Goal: Task Accomplishment & Management: Complete application form

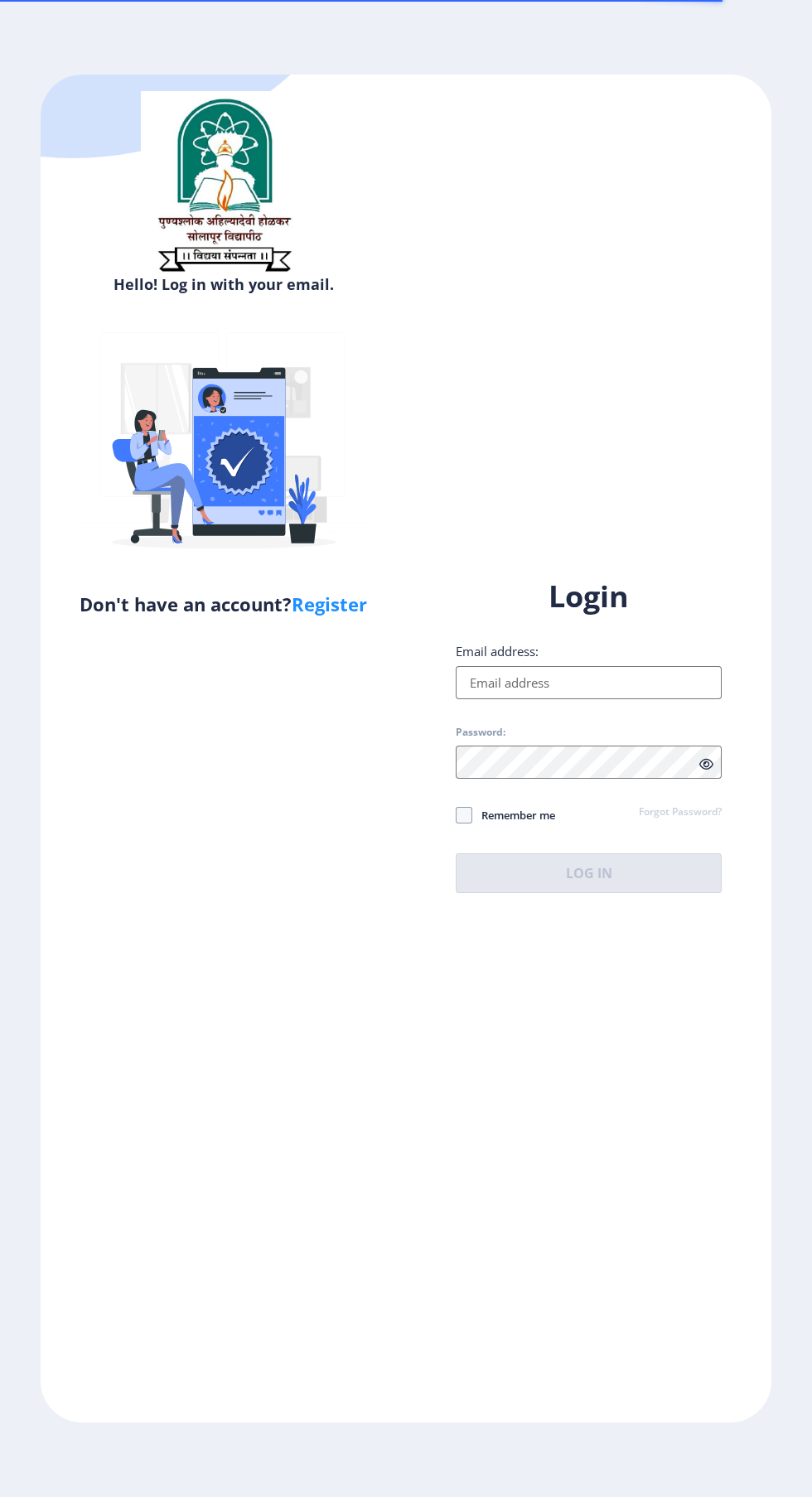
click at [595, 699] on input "Email address:" at bounding box center [589, 682] width 266 height 33
type input "[EMAIL_ADDRESS][DOMAIN_NAME]"
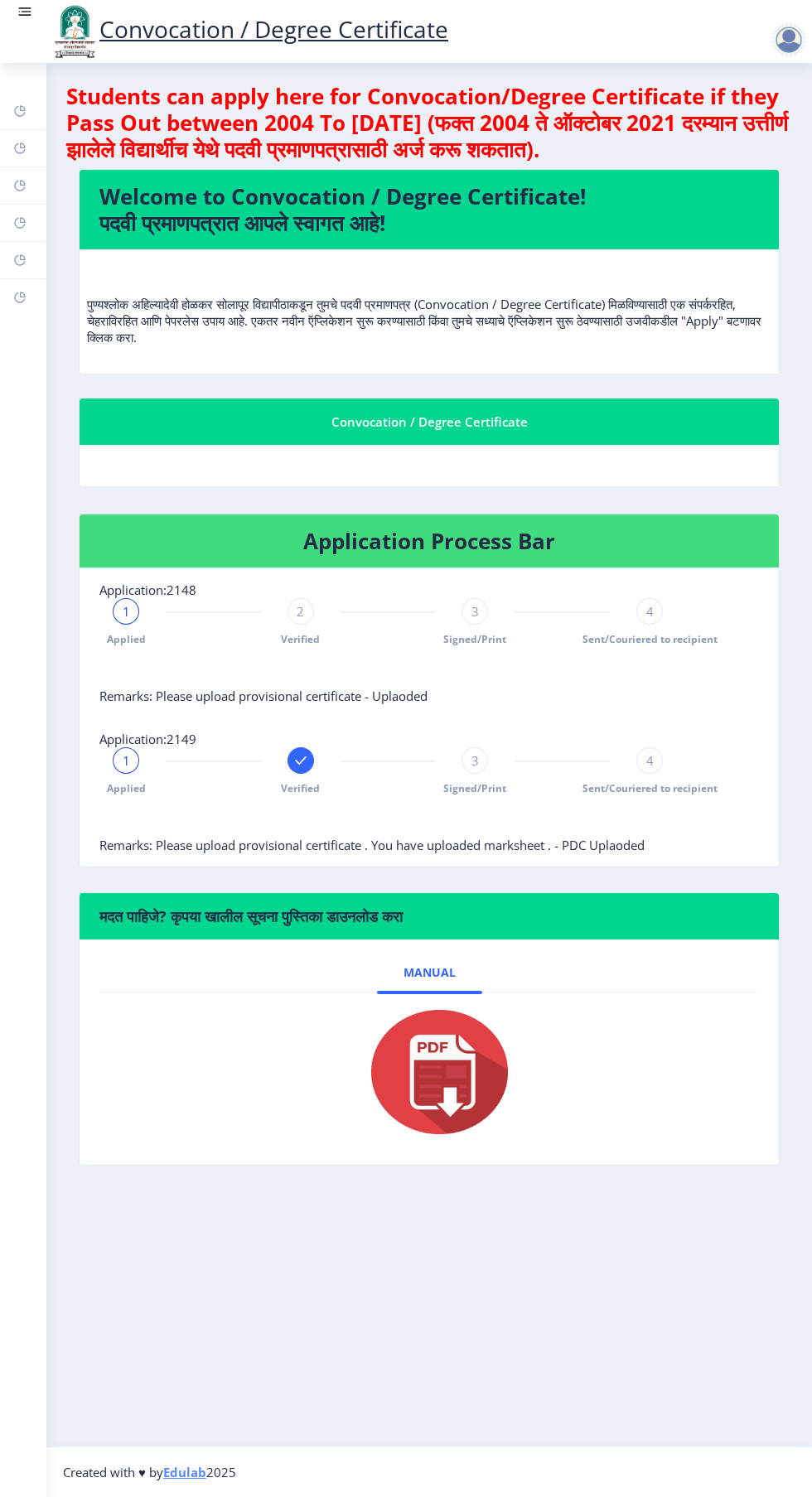
click at [23, 4] on rect at bounding box center [25, 11] width 17 height 17
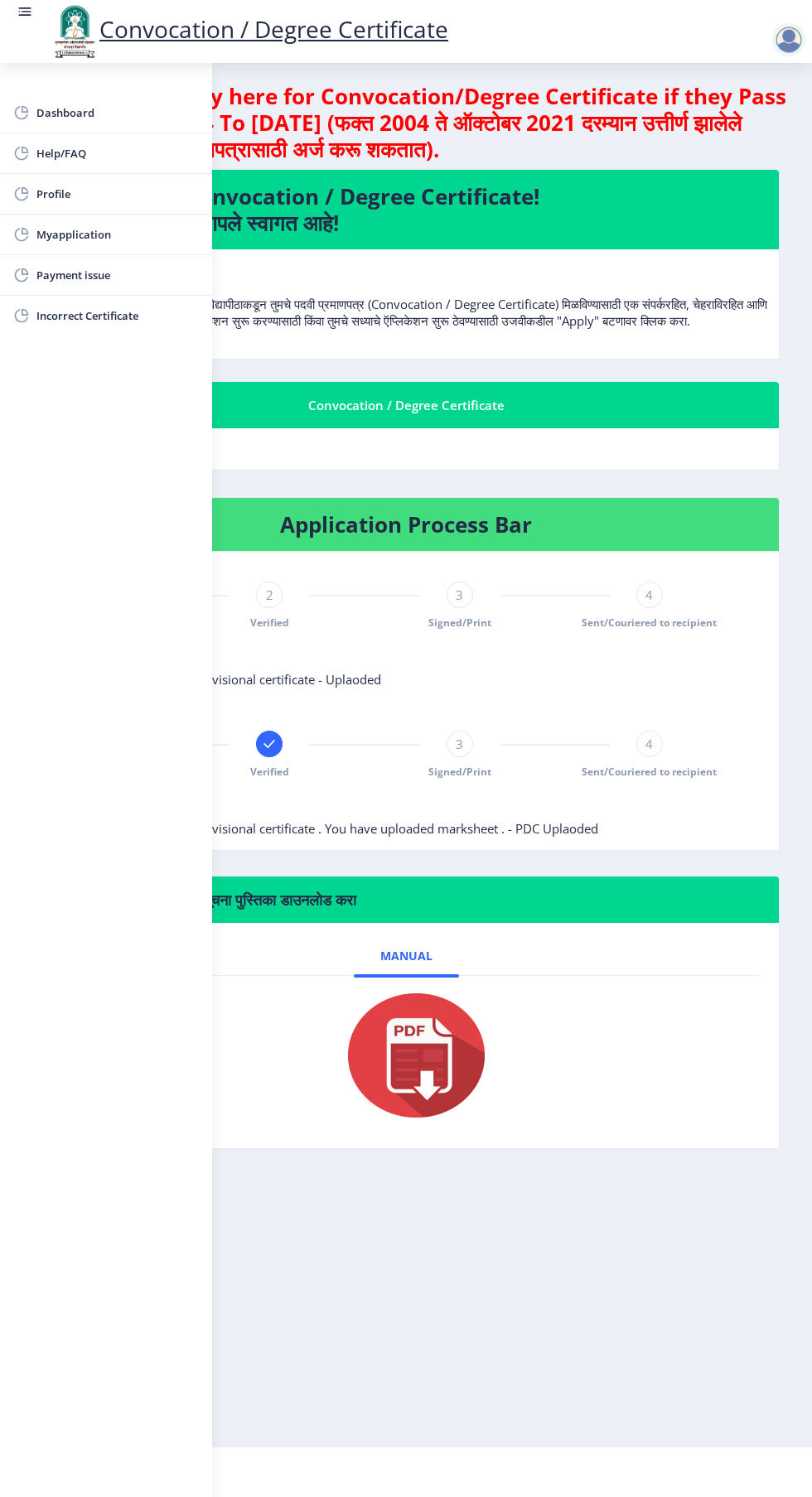
click at [93, 232] on span "Myapplication" at bounding box center [117, 234] width 162 height 20
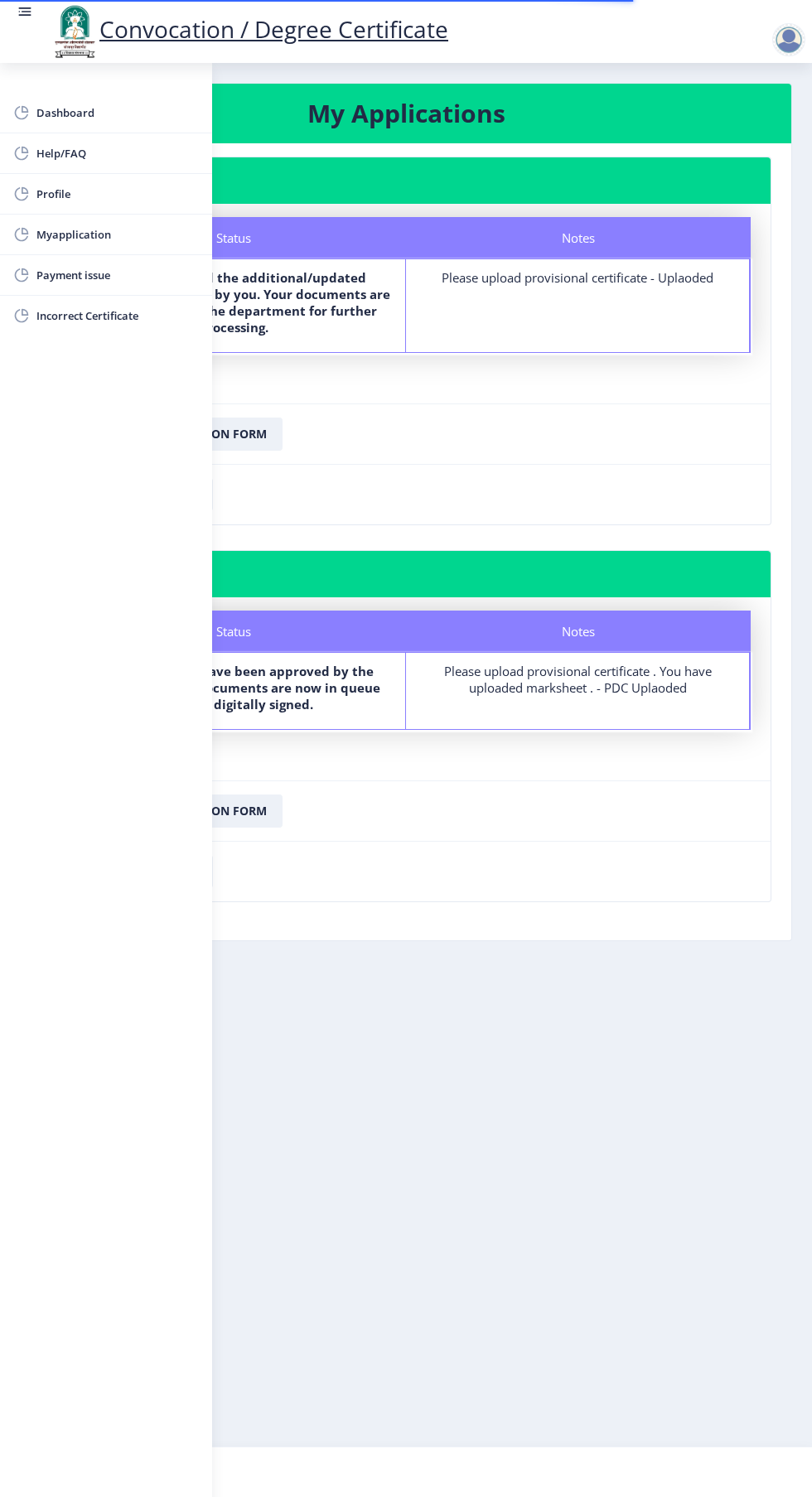
click at [23, 11] on rect at bounding box center [26, 11] width 10 height 2
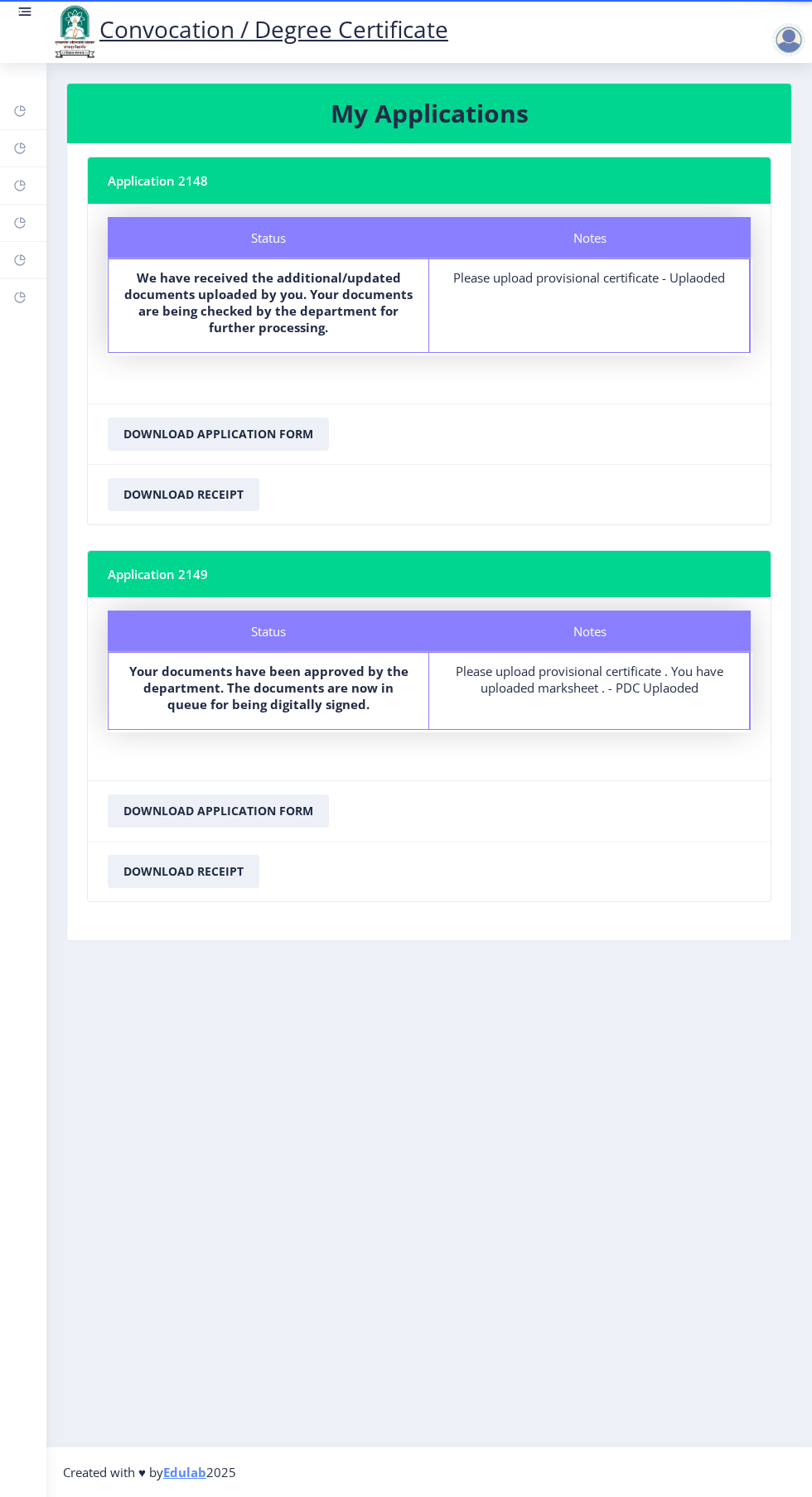
click at [25, 11] on rect at bounding box center [26, 11] width 10 height 2
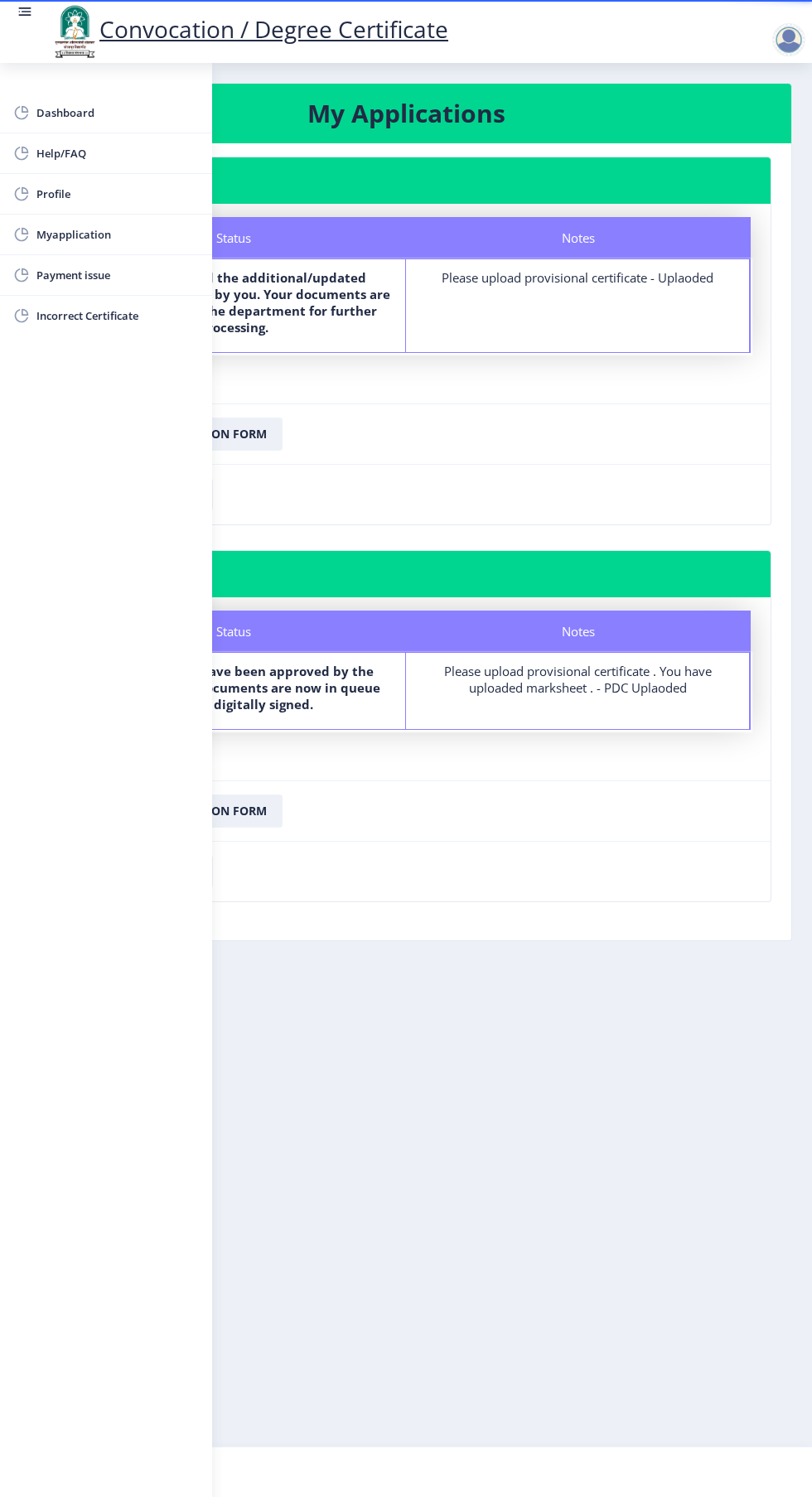
click at [116, 243] on span "Myapplication" at bounding box center [117, 234] width 162 height 20
click at [109, 232] on span "Myapplication" at bounding box center [117, 234] width 162 height 20
click at [25, 11] on rect at bounding box center [26, 11] width 10 height 2
